Goal: Task Accomplishment & Management: Manage account settings

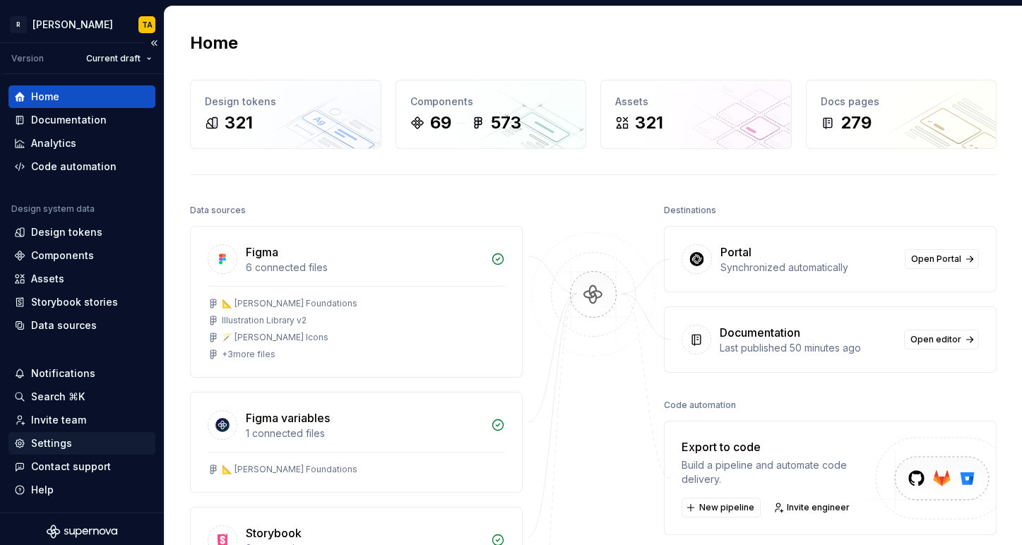
click at [80, 444] on div "Settings" at bounding box center [82, 443] width 136 height 14
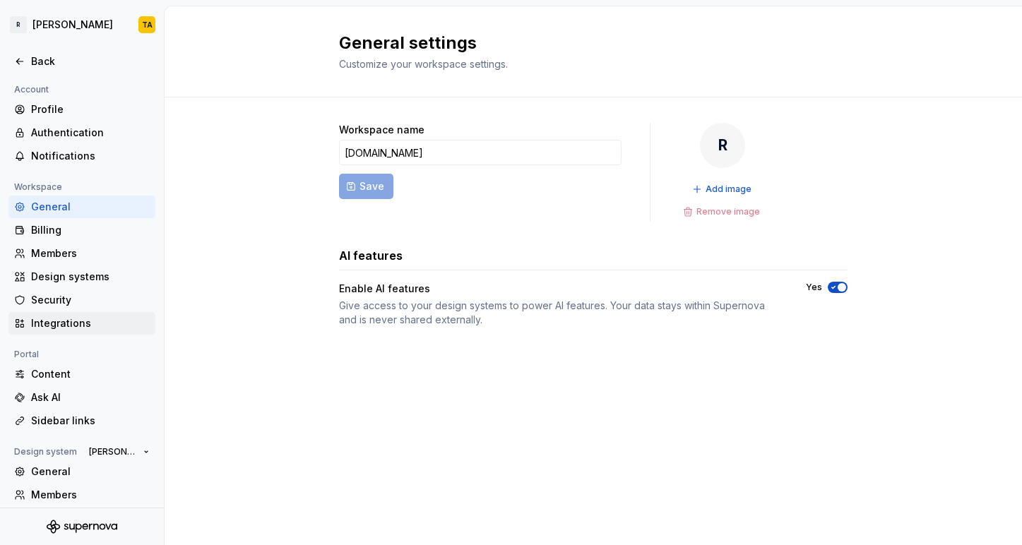
click at [73, 323] on div "Integrations" at bounding box center [90, 323] width 119 height 14
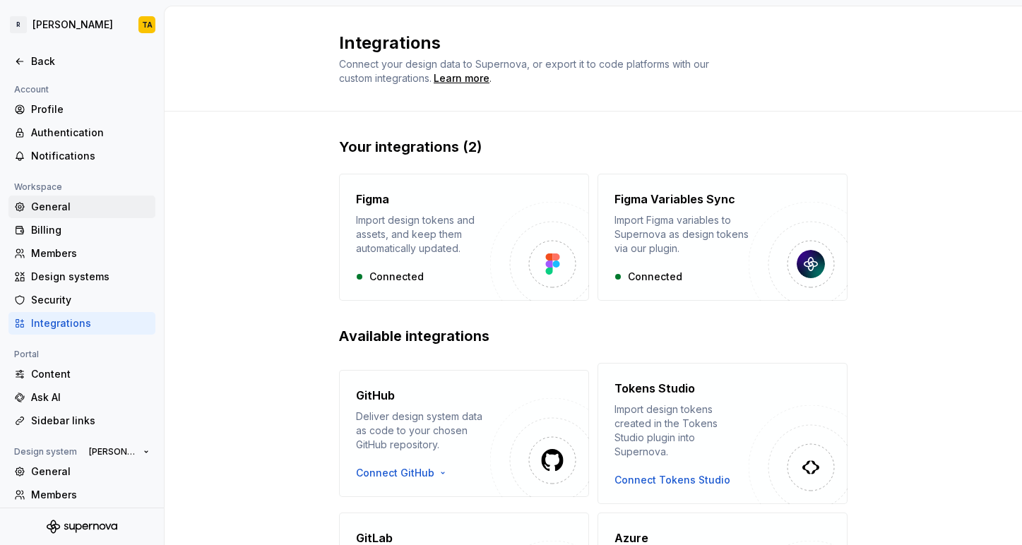
click at [72, 212] on div "General" at bounding box center [90, 207] width 119 height 14
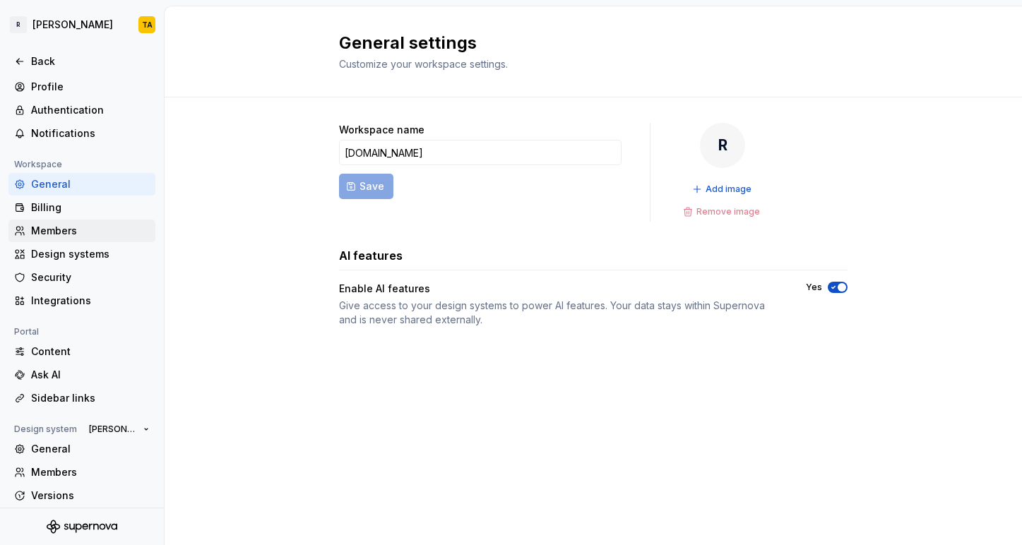
scroll to position [29, 0]
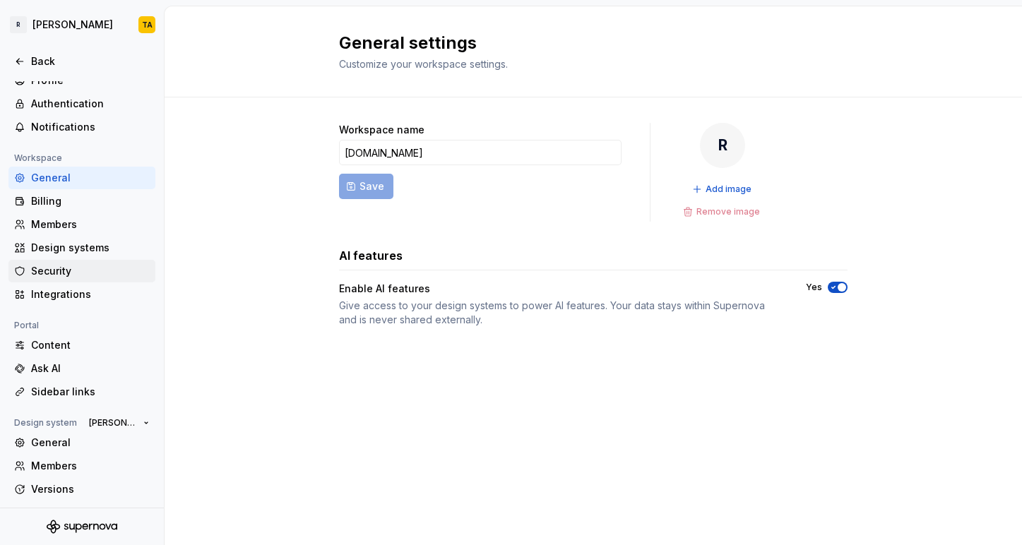
click at [54, 272] on div "Security" at bounding box center [90, 271] width 119 height 14
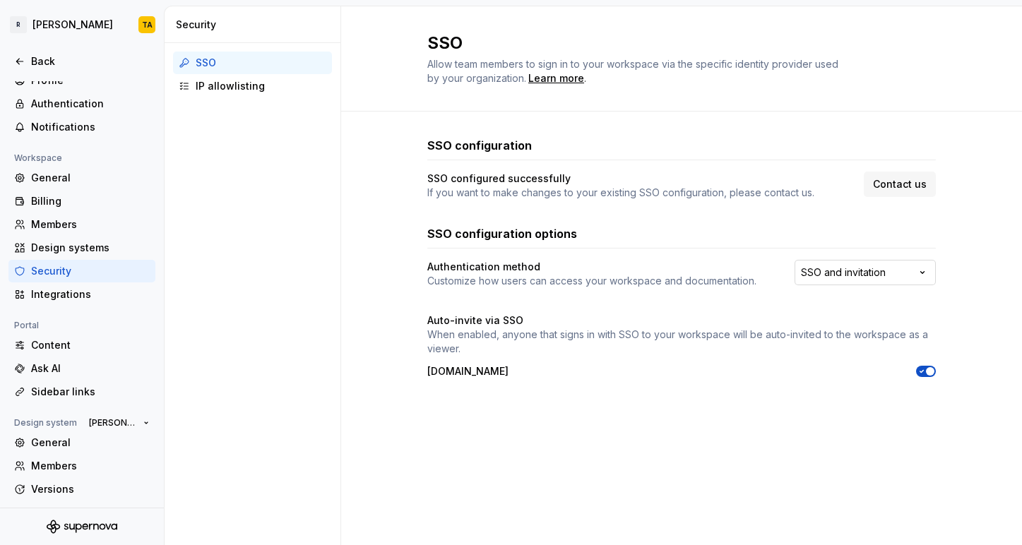
click at [893, 279] on html "R [PERSON_NAME] TA Back Account Profile Authentication Notifications Workspace …" at bounding box center [511, 272] width 1022 height 545
click at [964, 255] on html "R [PERSON_NAME] TA Back Account Profile Authentication Notifications Workspace …" at bounding box center [511, 272] width 1022 height 545
click at [59, 256] on div "Design systems" at bounding box center [81, 248] width 147 height 23
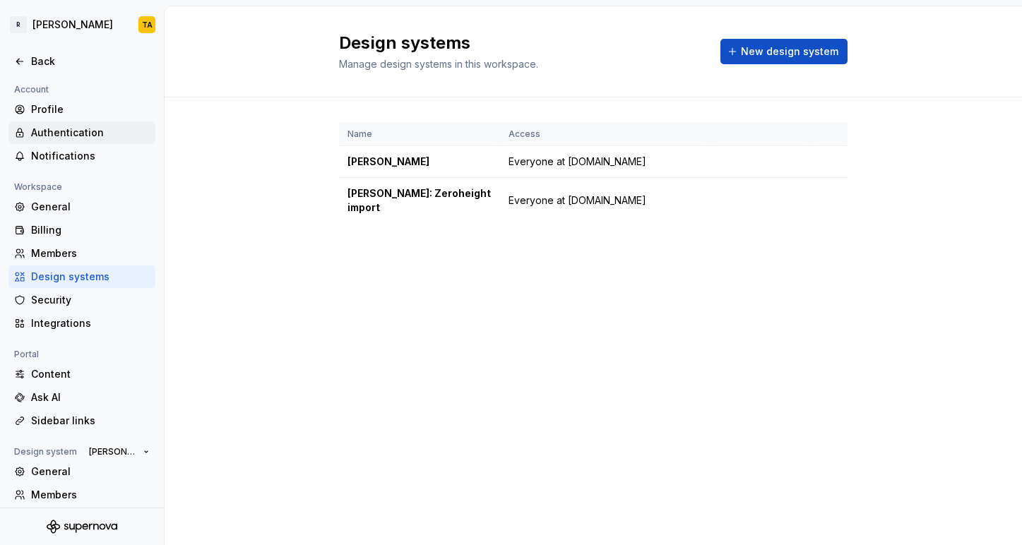
click at [70, 140] on div "Authentication" at bounding box center [81, 132] width 147 height 23
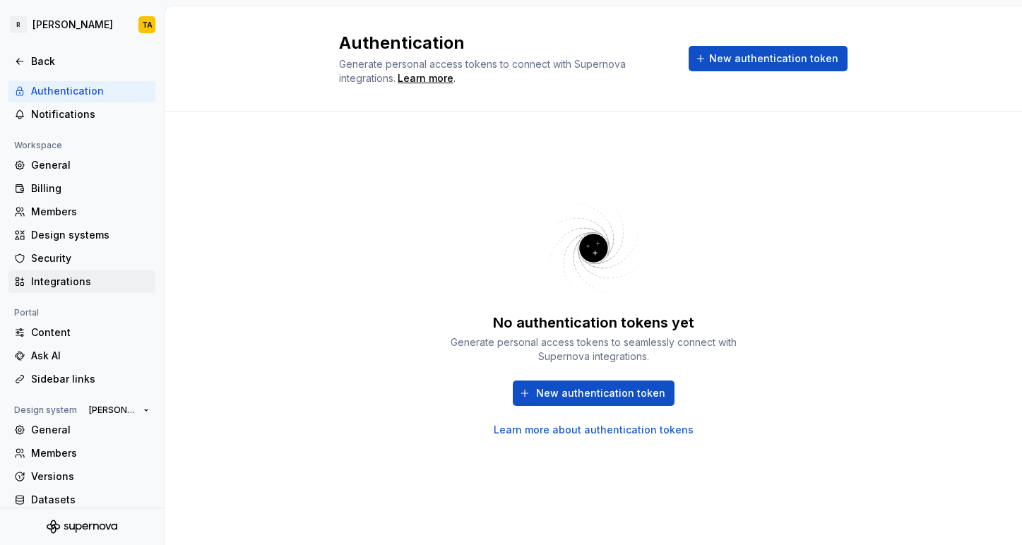
scroll to position [77, 0]
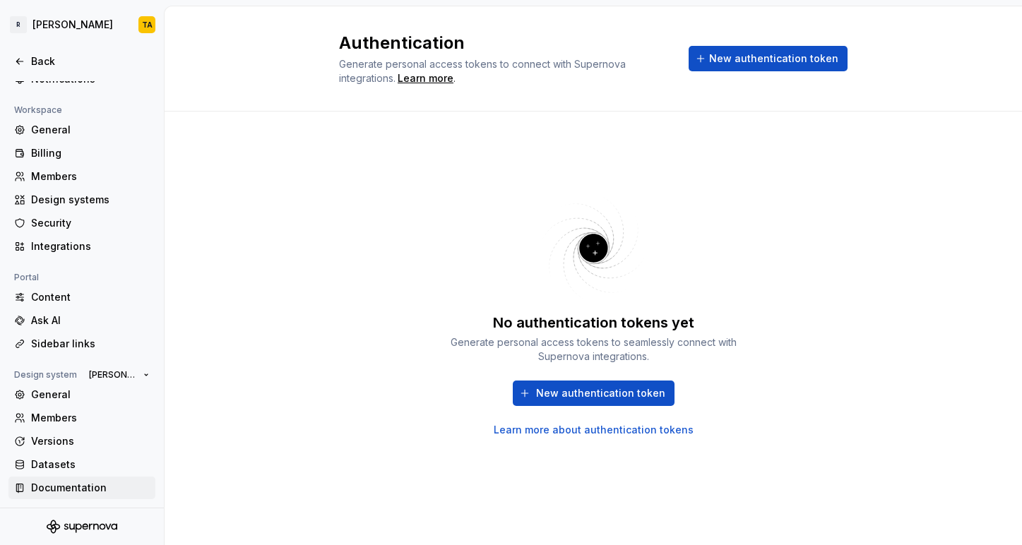
click at [64, 494] on div "Documentation" at bounding box center [90, 488] width 119 height 14
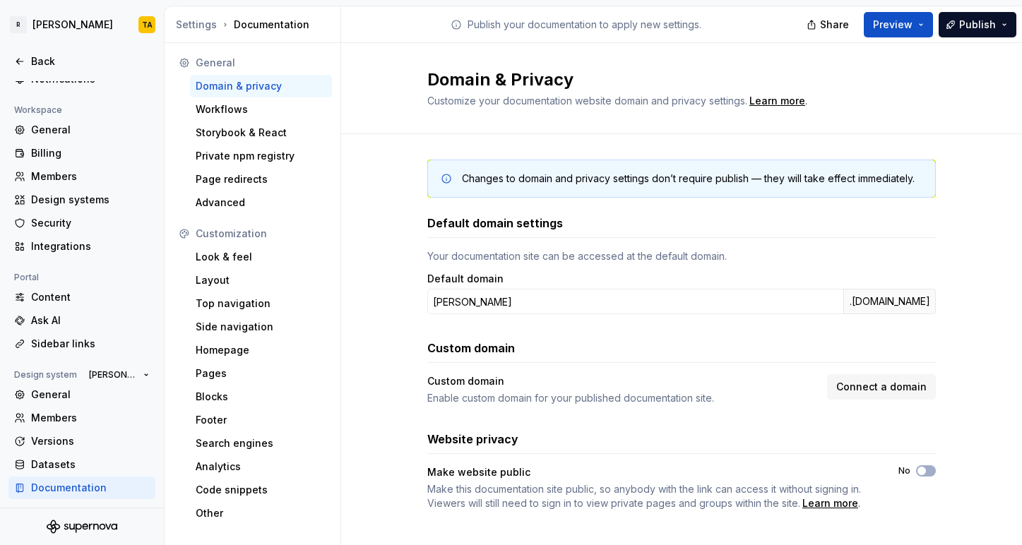
scroll to position [13, 0]
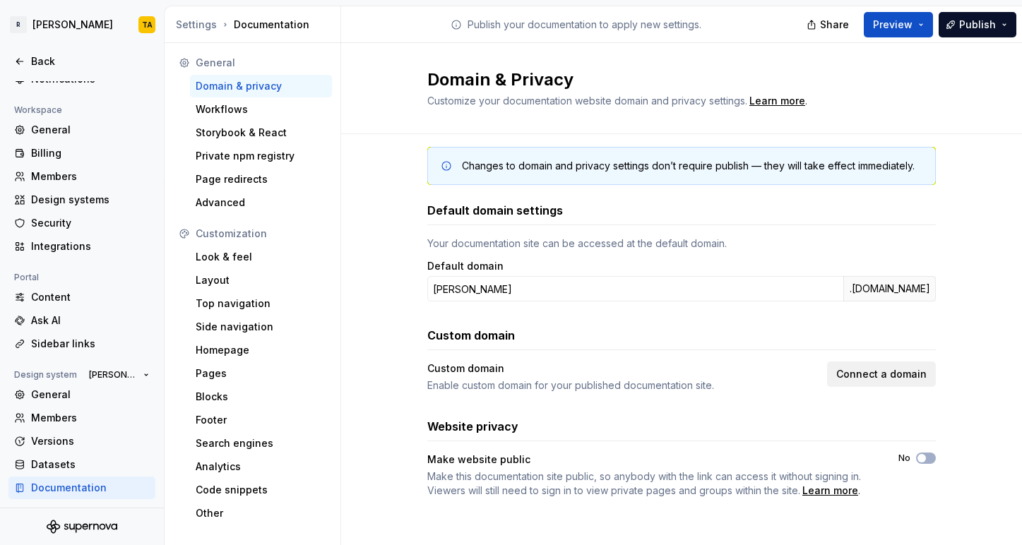
click at [890, 375] on span "Connect a domain" at bounding box center [881, 374] width 90 height 14
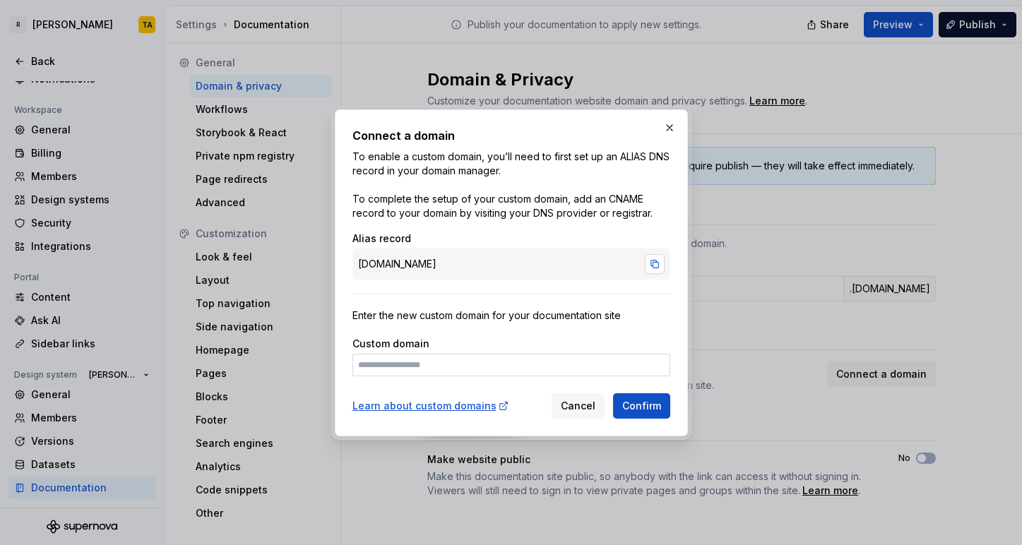
click at [662, 261] on button "button" at bounding box center [655, 264] width 20 height 20
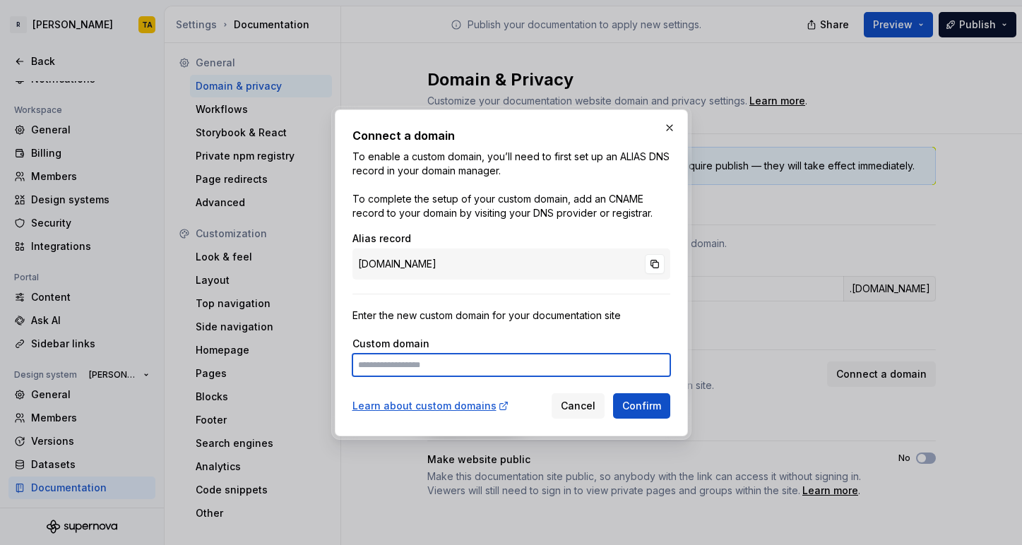
click at [410, 367] on input at bounding box center [511, 365] width 318 height 23
type input "*"
paste input "**********"
type input "**********"
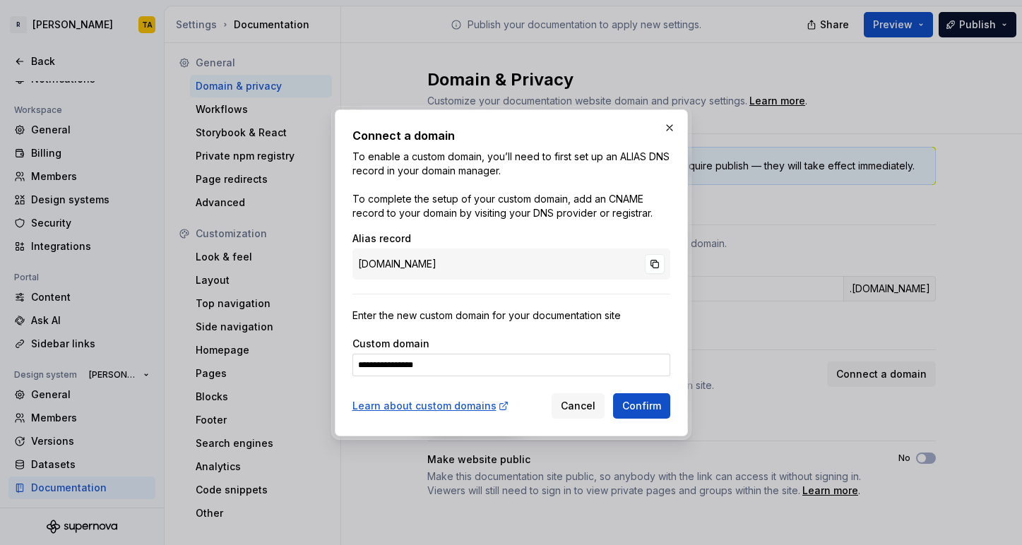
drag, startPoint x: 612, startPoint y: 200, endPoint x: 460, endPoint y: 205, distance: 151.9
click at [612, 200] on p "To enable a custom domain, you’ll need to first set up an ALIAS DNS record in y…" at bounding box center [511, 185] width 318 height 71
